Goal: Task Accomplishment & Management: Manage account settings

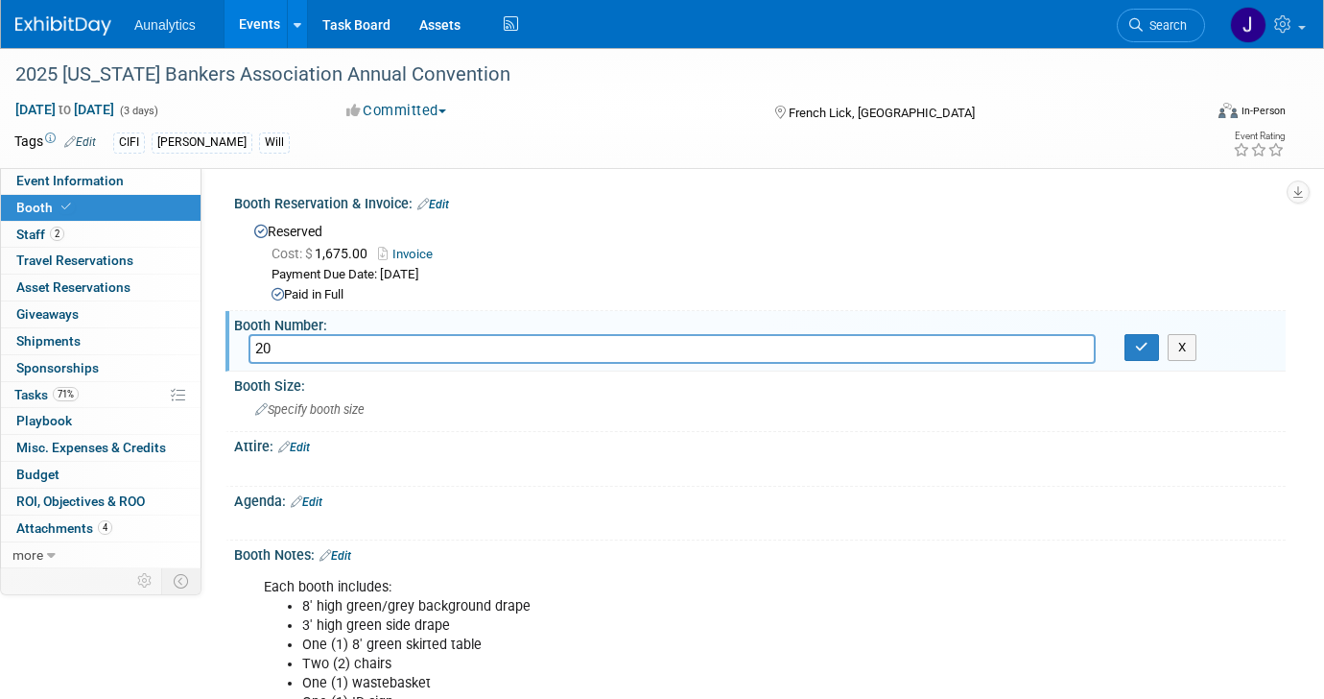
click at [467, 136] on div "CIFI Tim Will" at bounding box center [591, 142] width 956 height 21
click at [228, 27] on link "Events" at bounding box center [260, 24] width 70 height 48
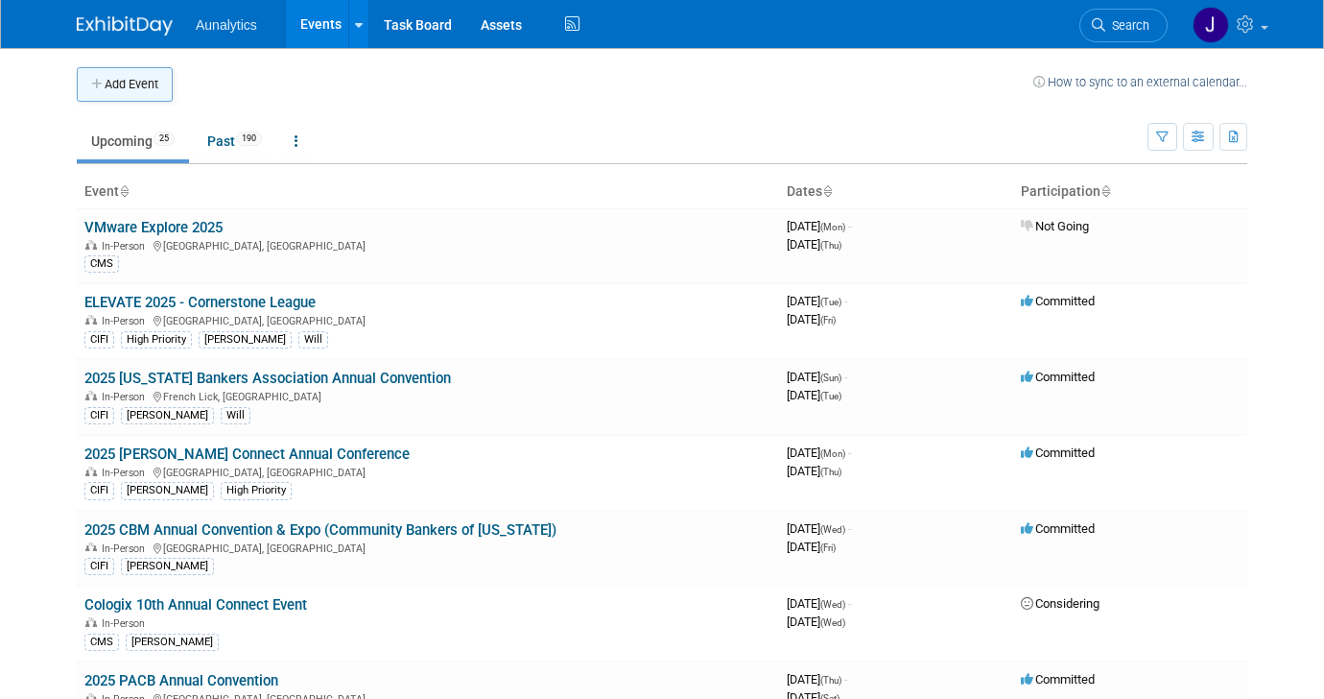
click at [132, 91] on button "Add Event" at bounding box center [125, 84] width 96 height 35
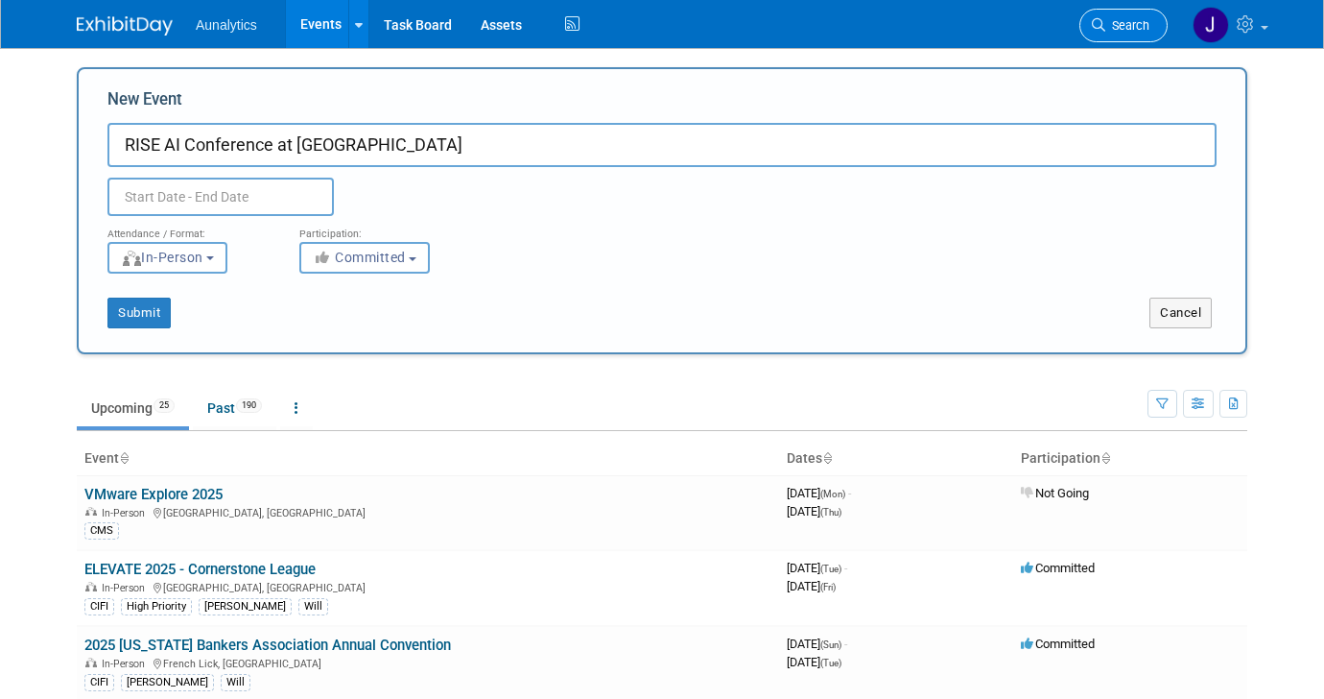
type input "RISE AI Conference at [GEOGRAPHIC_DATA]"
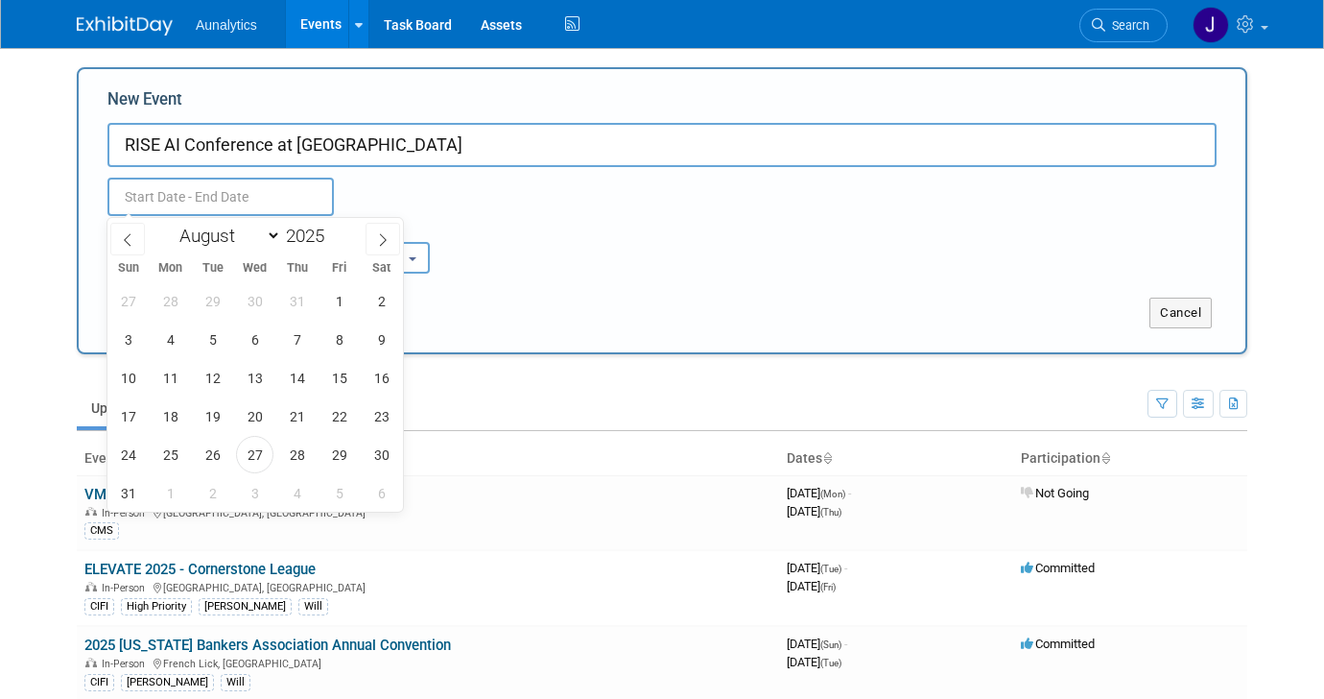
click at [243, 192] on input "text" at bounding box center [220, 197] width 226 height 38
click at [384, 246] on icon at bounding box center [382, 239] width 13 height 13
click at [382, 246] on icon at bounding box center [382, 239] width 13 height 13
select select "9"
click at [186, 338] on span "6" at bounding box center [170, 339] width 37 height 37
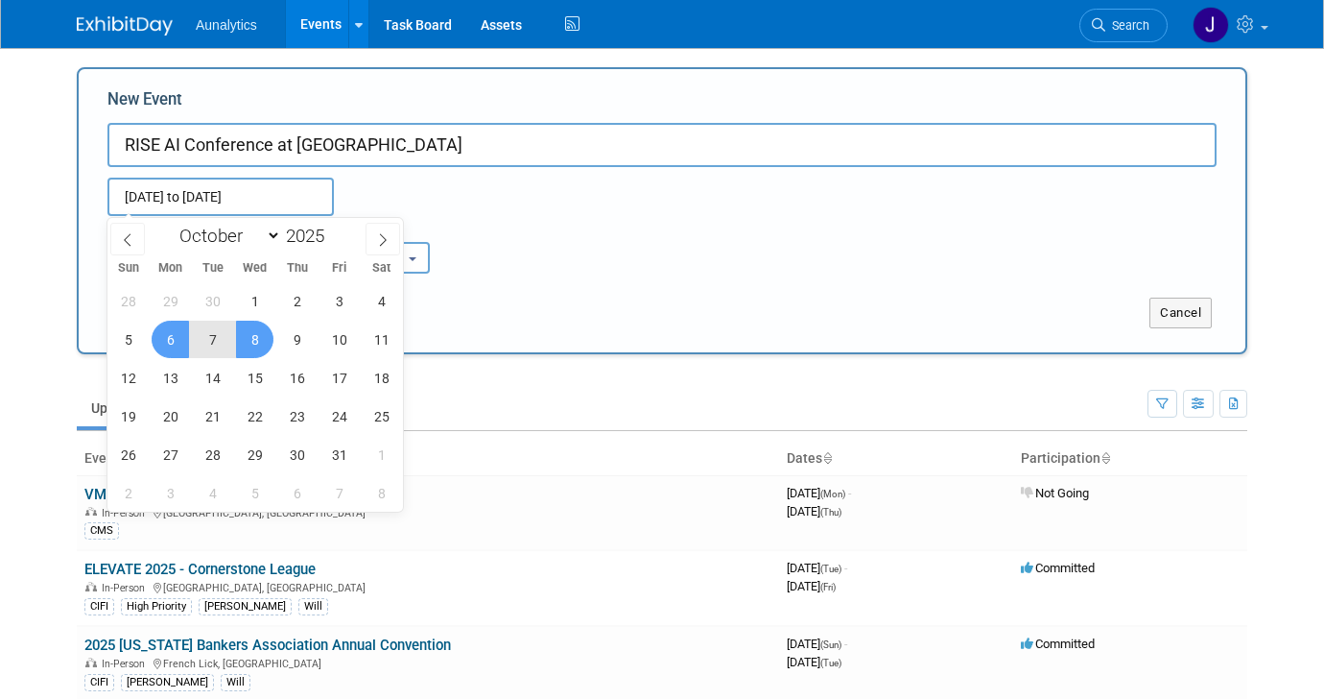
click at [254, 342] on span "8" at bounding box center [254, 339] width 37 height 37
type input "[DATE] to [DATE]"
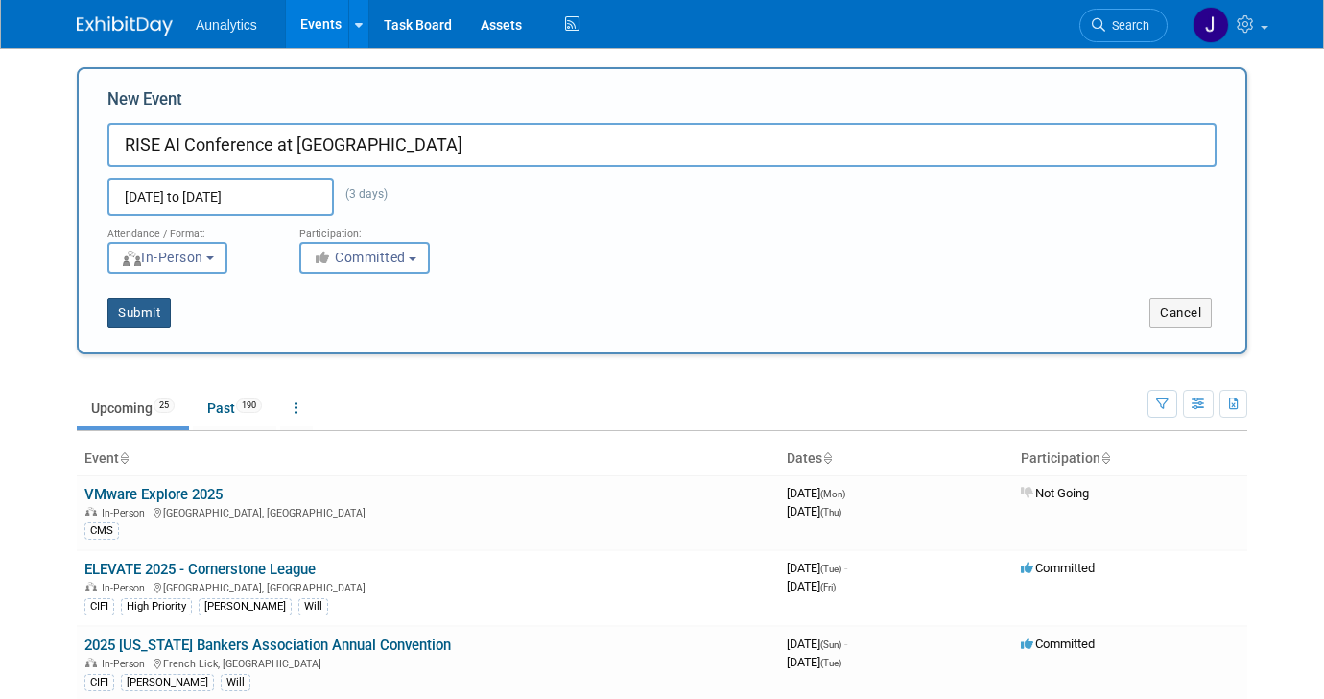
click at [155, 314] on button "Submit" at bounding box center [138, 312] width 63 height 31
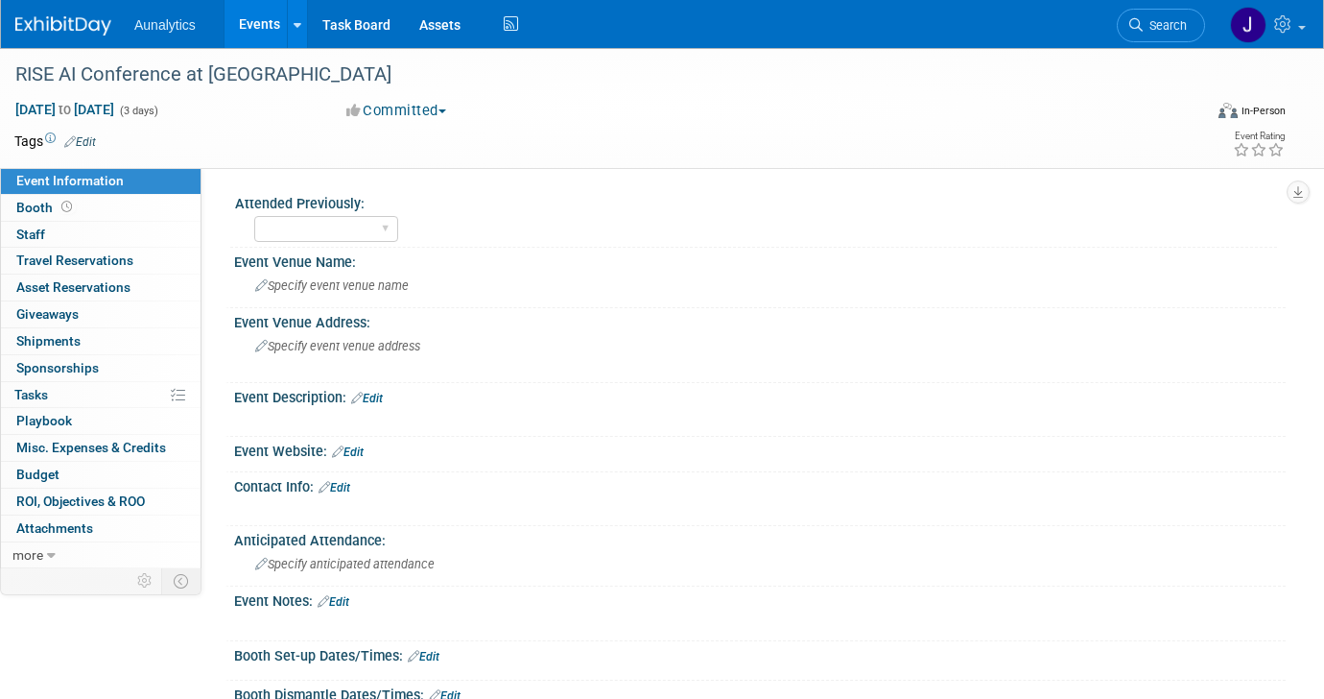
click at [83, 135] on link "Edit" at bounding box center [80, 141] width 32 height 13
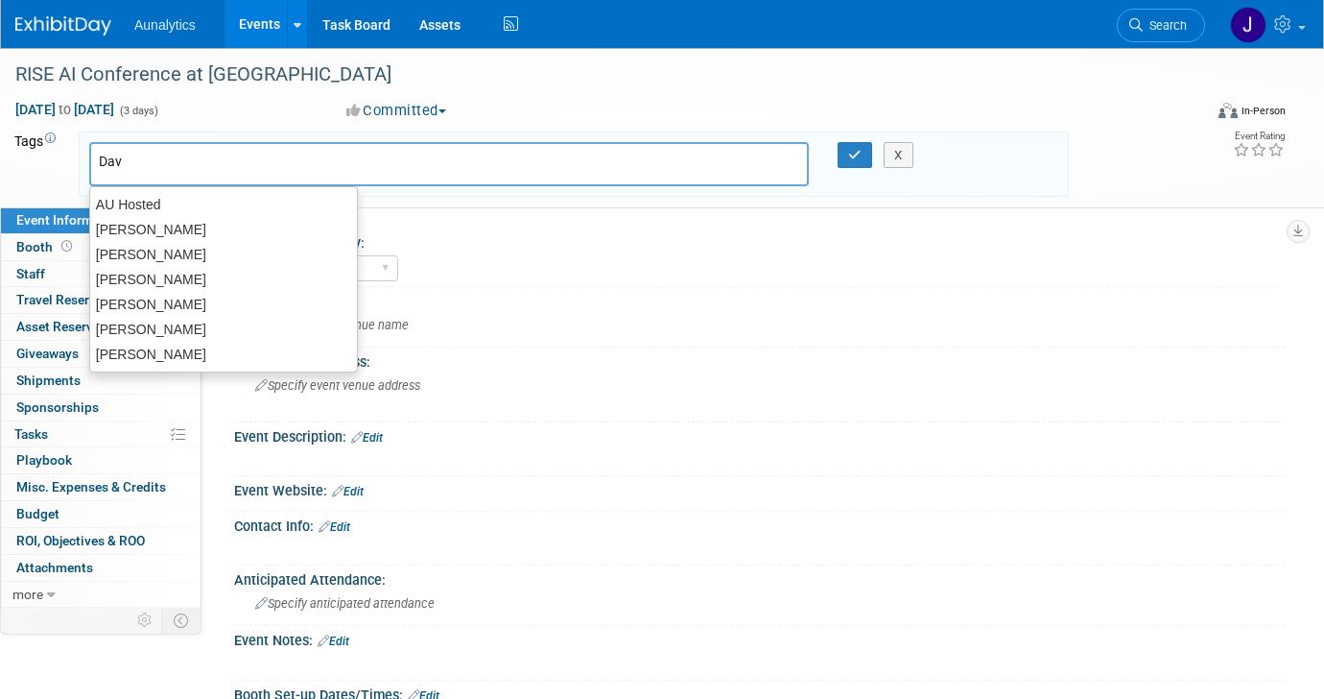
type input "[PERSON_NAME]"
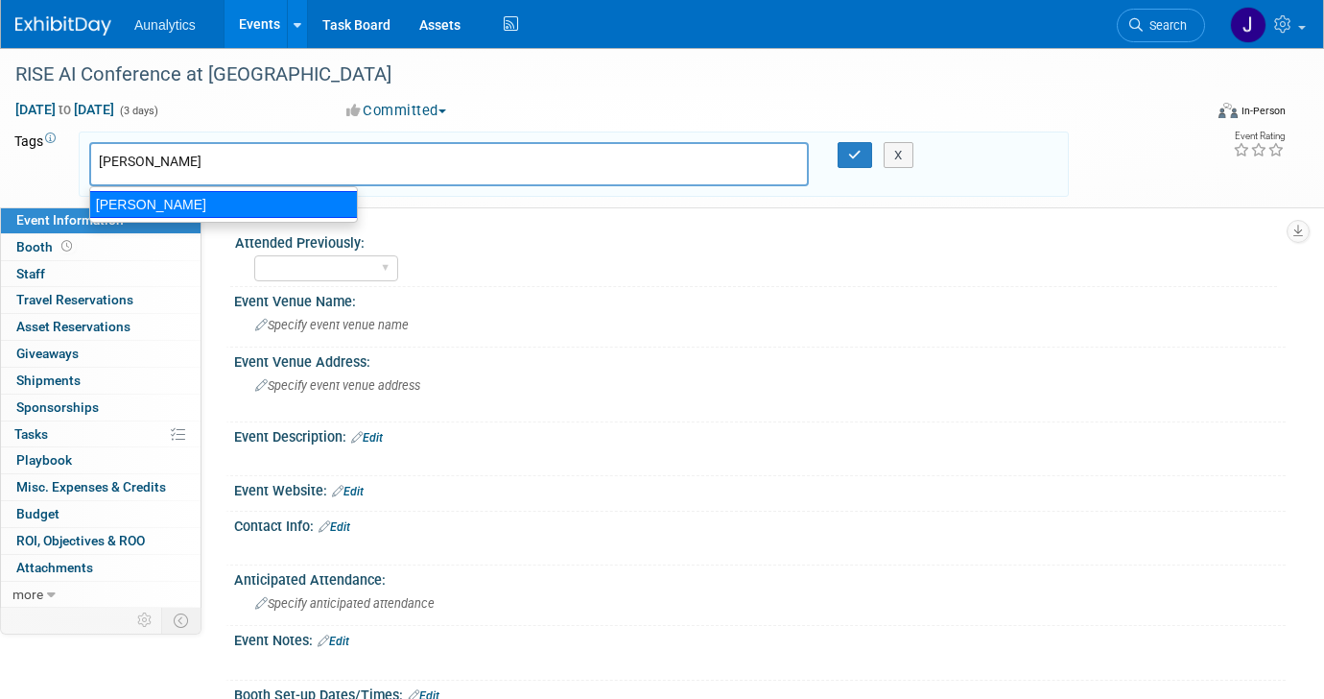
click at [120, 202] on div "[PERSON_NAME]" at bounding box center [223, 204] width 269 height 27
type input "[PERSON_NAME]"
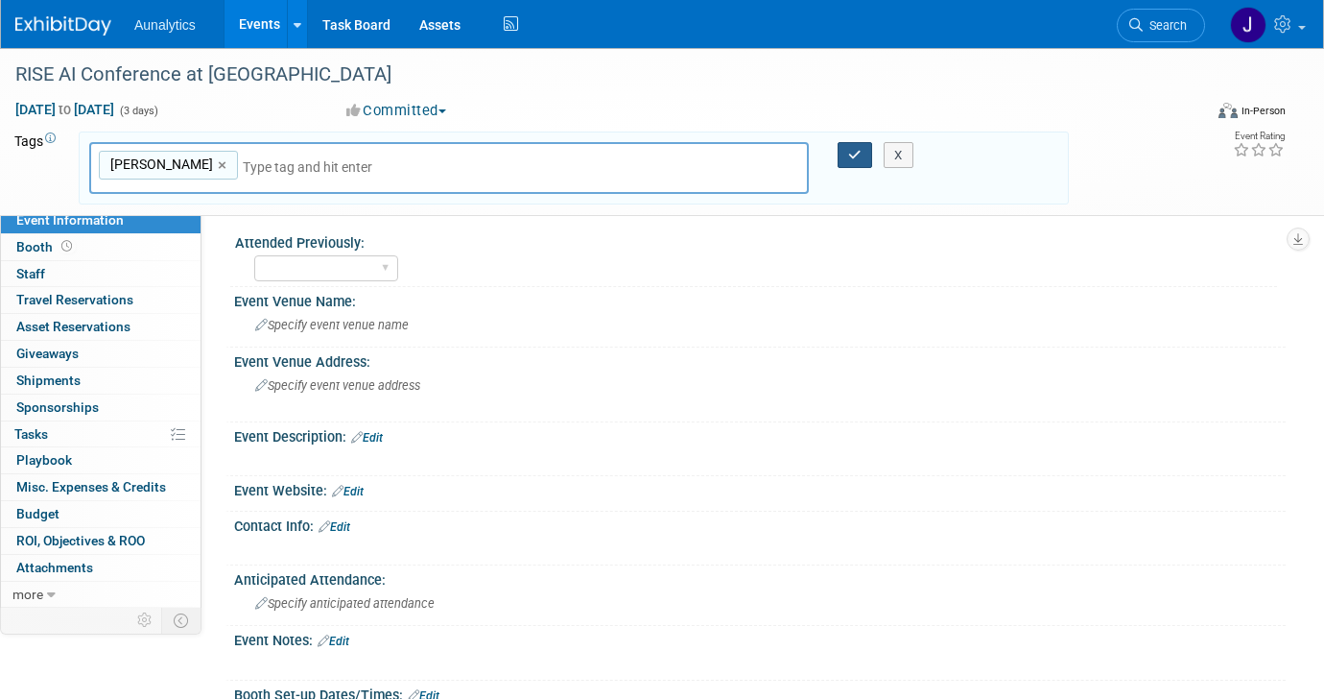
click at [862, 155] on button "button" at bounding box center [855, 155] width 35 height 27
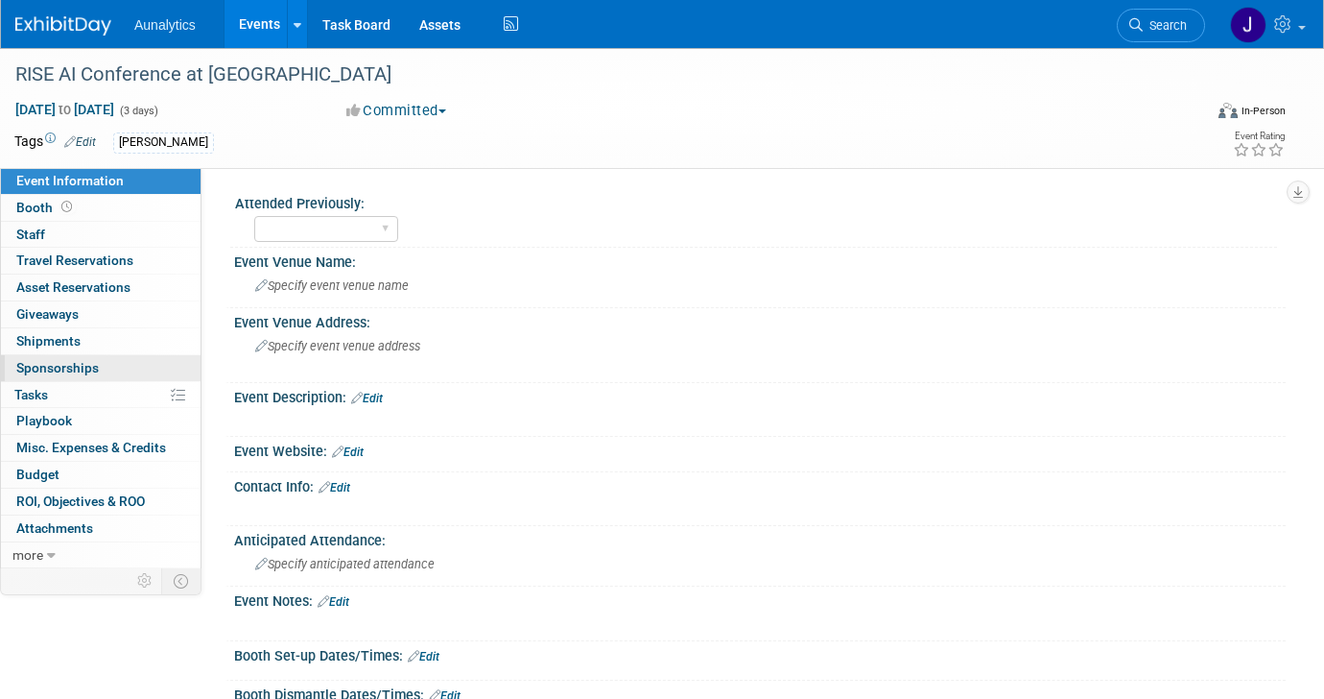
click at [92, 366] on span "Sponsorships 0" at bounding box center [57, 367] width 83 height 15
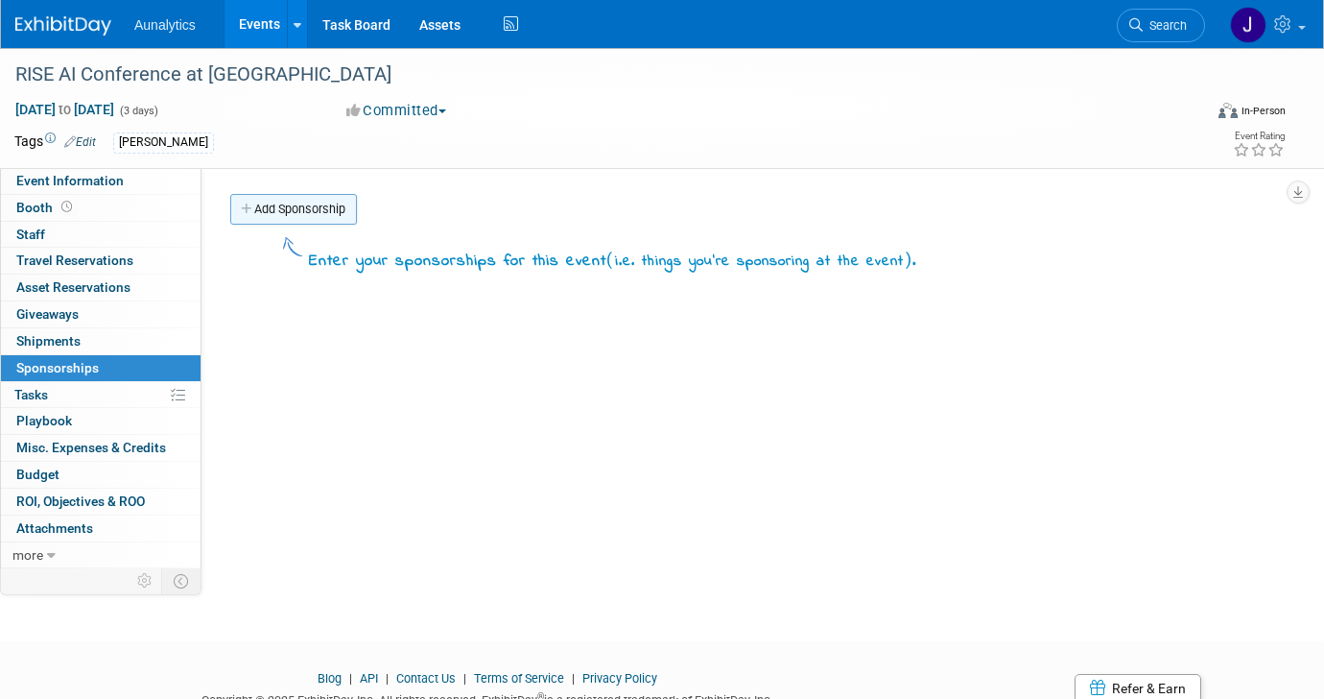
click at [345, 207] on link "Add Sponsorship" at bounding box center [293, 209] width 127 height 31
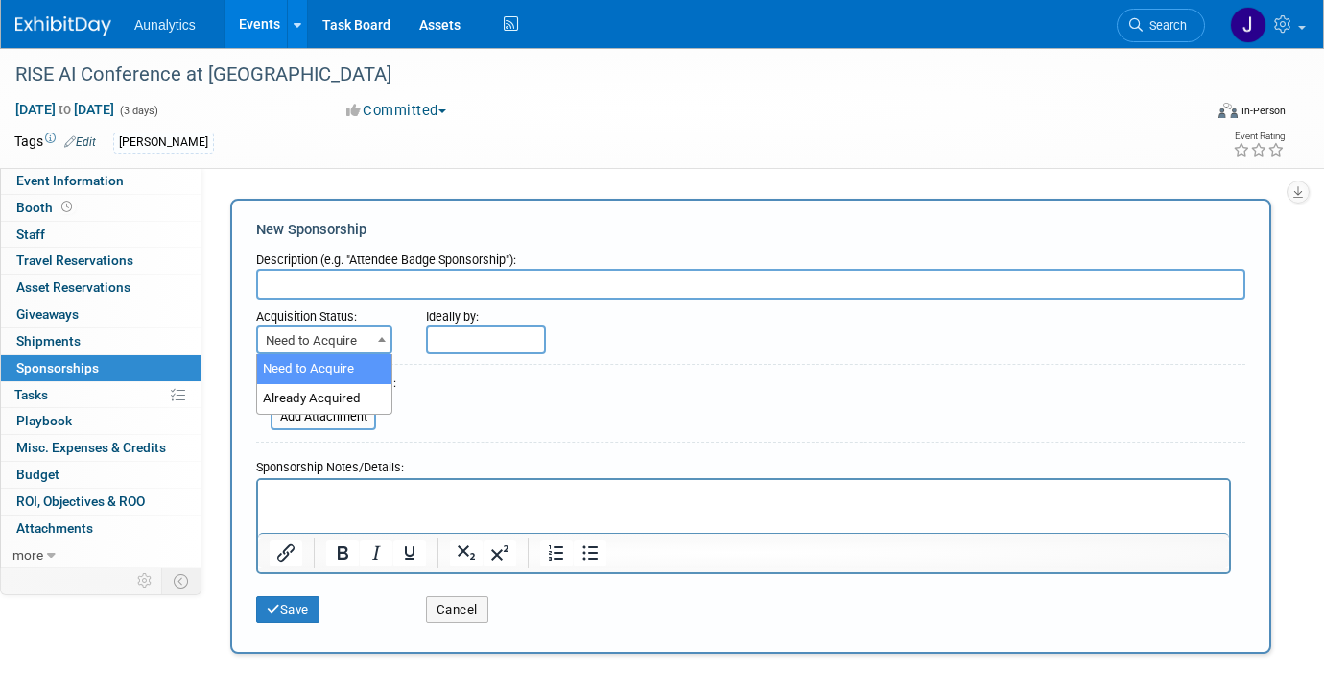
click at [353, 339] on span "Need to Acquire" at bounding box center [324, 340] width 132 height 27
select select "2"
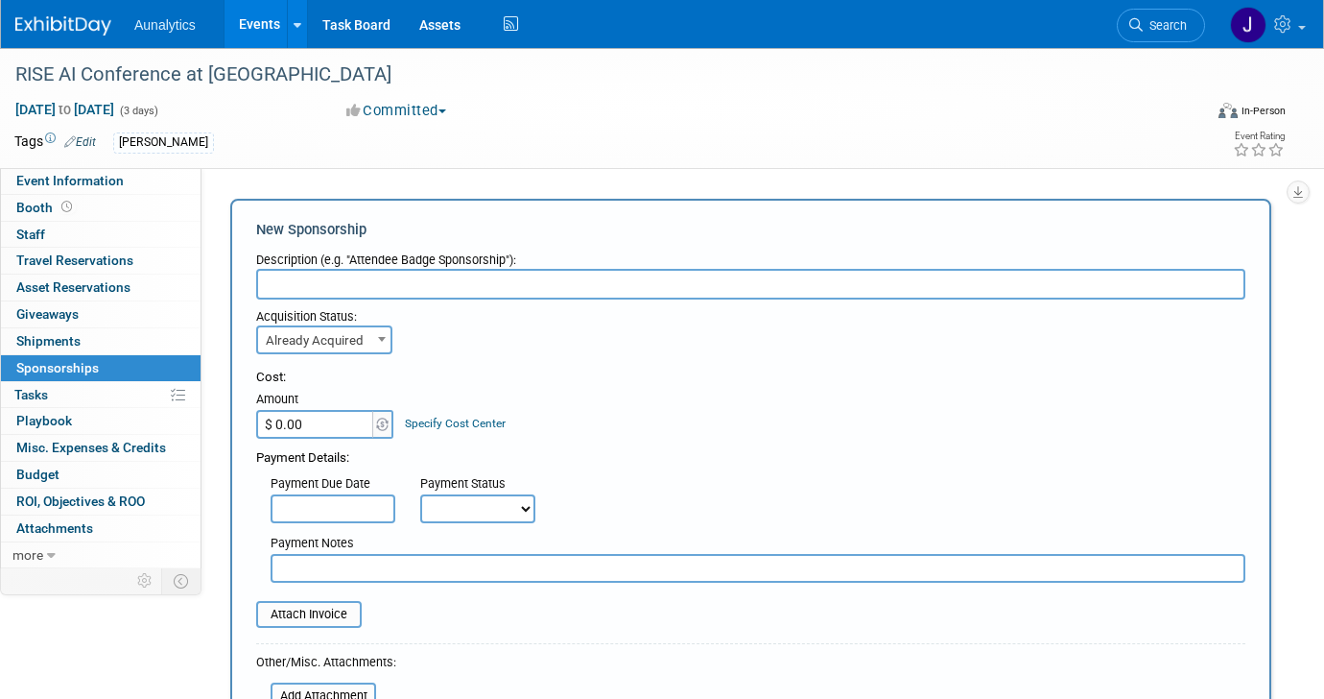
click at [347, 425] on input "$ 0.00" at bounding box center [316, 424] width 120 height 29
type input "$ 5,000.00"
click at [362, 514] on input "text" at bounding box center [333, 508] width 125 height 29
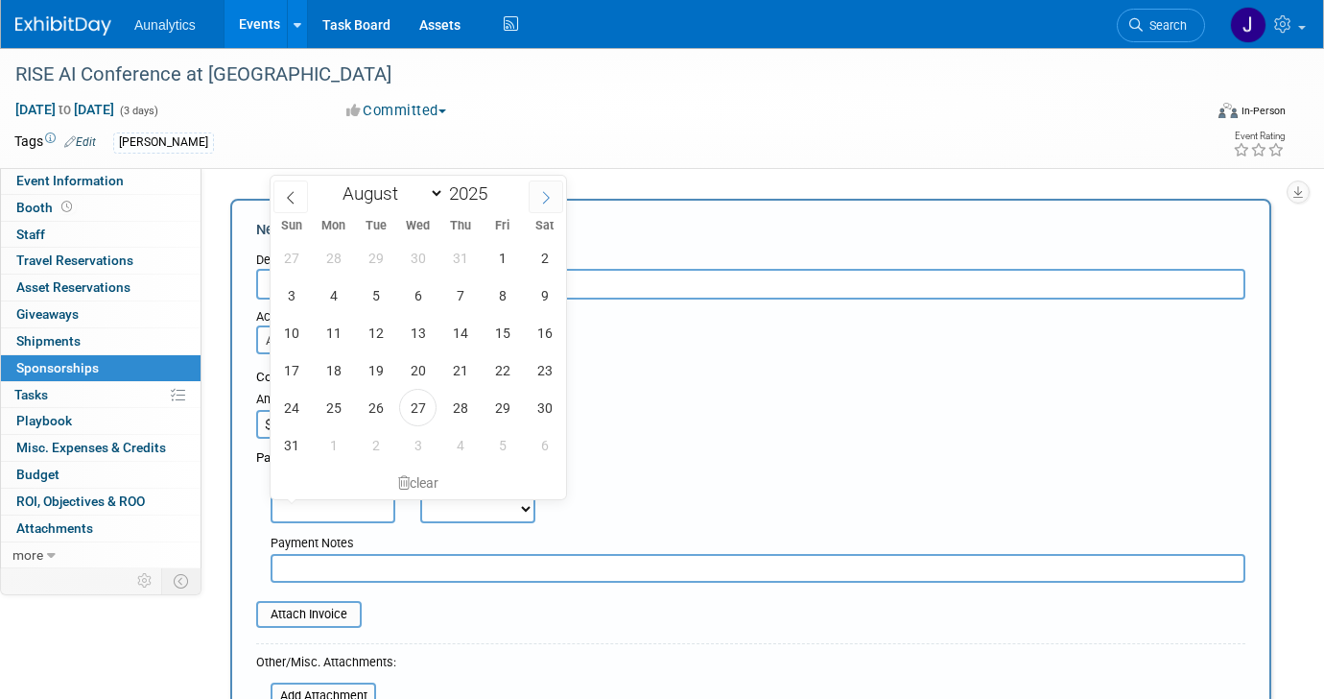
click at [545, 188] on span at bounding box center [546, 196] width 35 height 33
select select "8"
click at [501, 367] on span "26" at bounding box center [502, 369] width 37 height 37
type input "Sep 26, 2025"
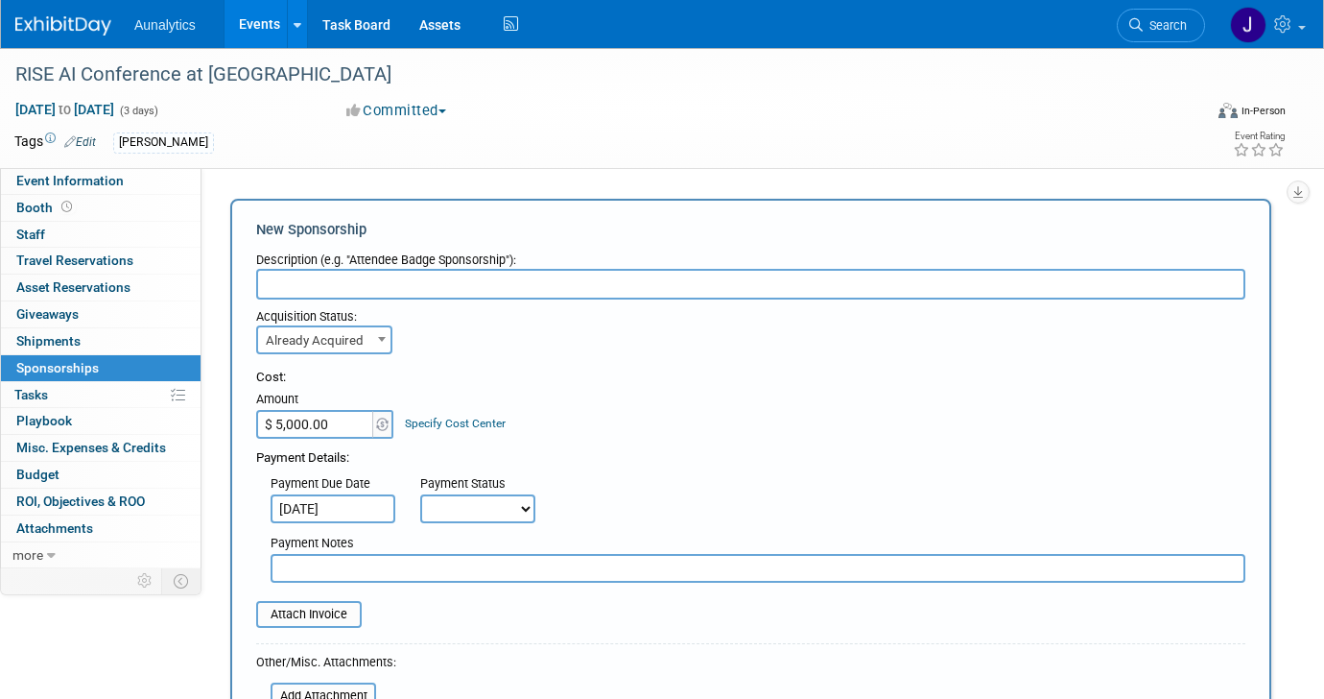
click at [499, 510] on select "Not Paid Yet Partially Paid Paid in Full" at bounding box center [477, 508] width 115 height 29
select select "3"
click at [420, 494] on select "Not Paid Yet Partially Paid Paid in Full" at bounding box center [477, 508] width 115 height 29
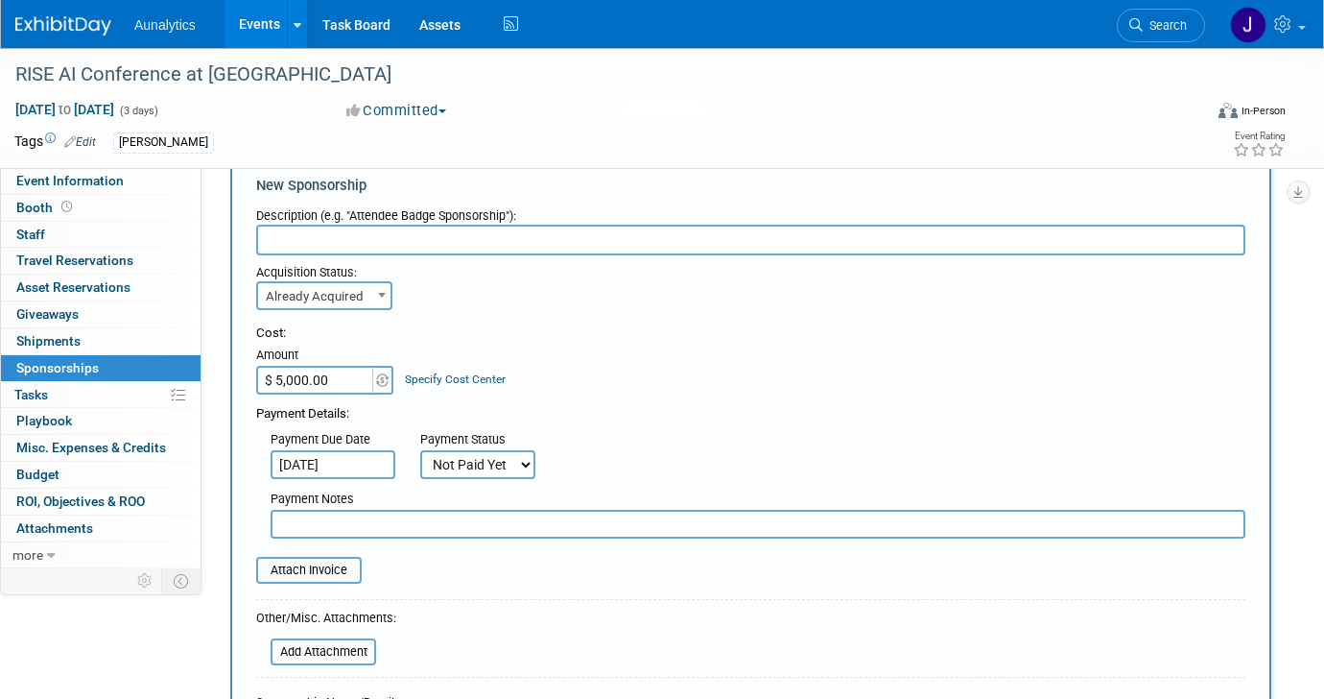
scroll to position [43, 0]
click at [422, 246] on input "text" at bounding box center [750, 241] width 989 height 31
type input "Sponsorship"
